Goal: Check status: Check status

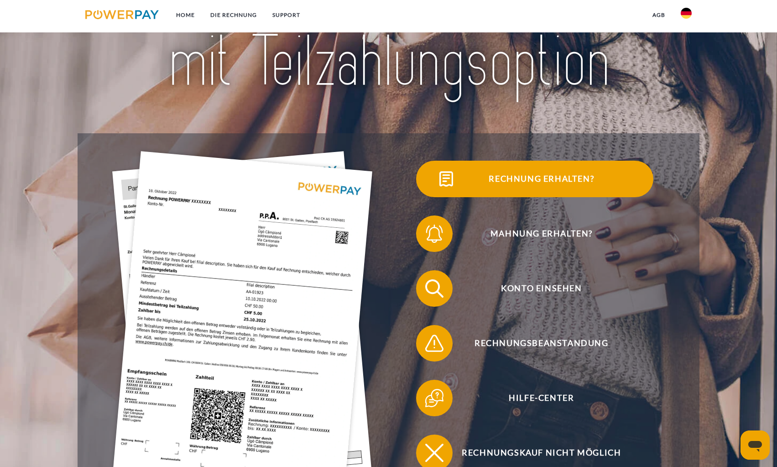
scroll to position [137, 0]
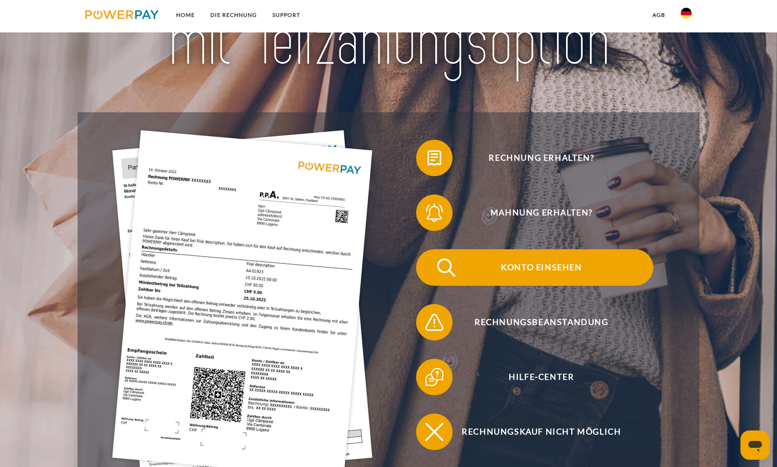
click at [440, 269] on img at bounding box center [446, 267] width 23 height 23
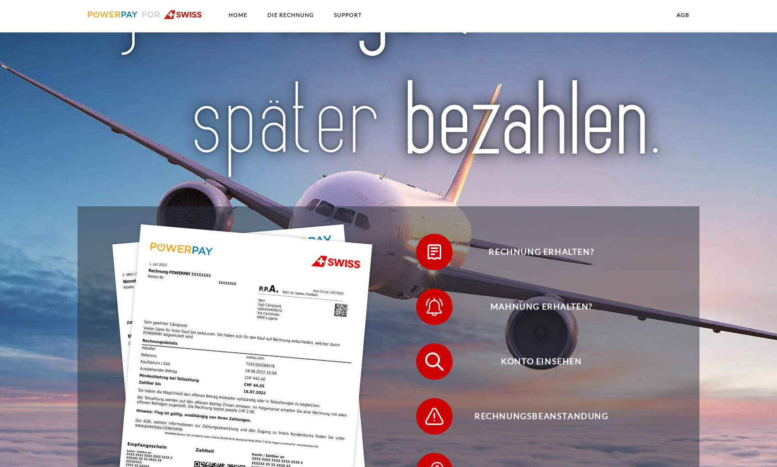
scroll to position [91, 0]
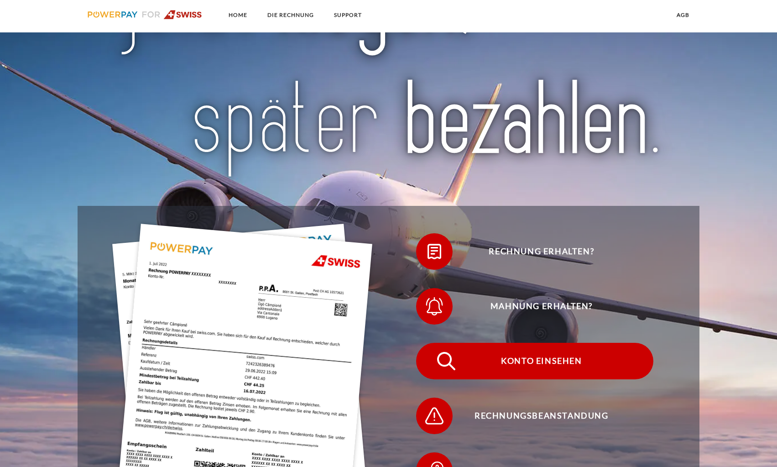
click at [550, 365] on span "Konto einsehen" at bounding box center [542, 361] width 224 height 37
